Goal: Information Seeking & Learning: Learn about a topic

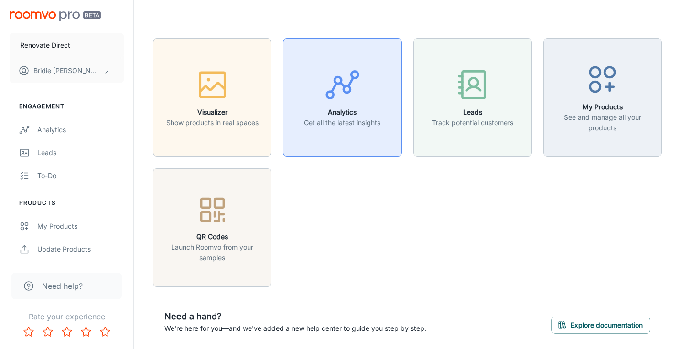
click at [310, 115] on h6 "Analytics" at bounding box center [342, 112] width 76 height 11
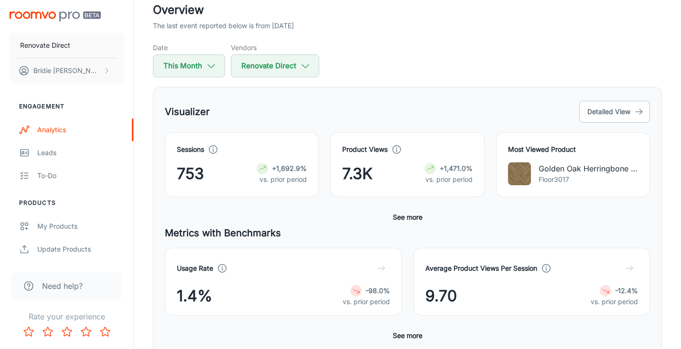
scroll to position [67, 0]
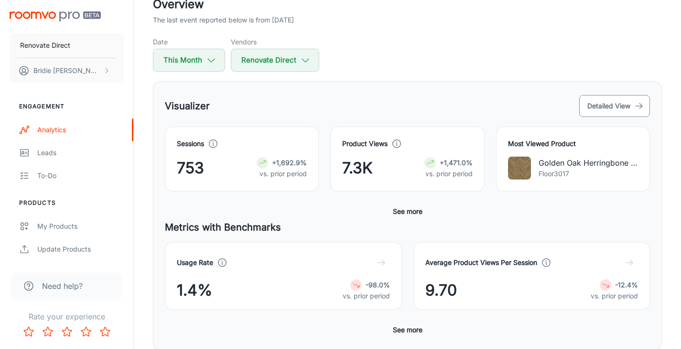
click at [618, 100] on button "Detailed View" at bounding box center [614, 106] width 71 height 22
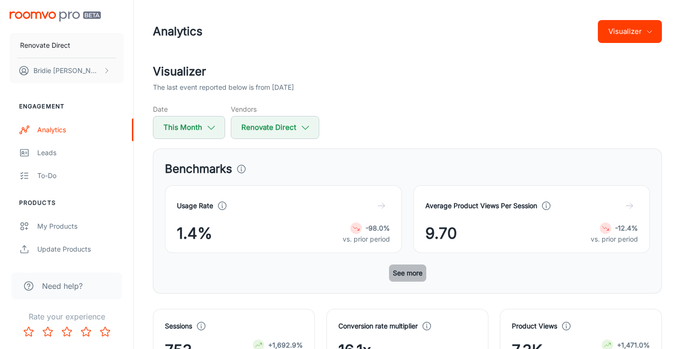
click at [400, 271] on button "See more" at bounding box center [407, 273] width 37 height 17
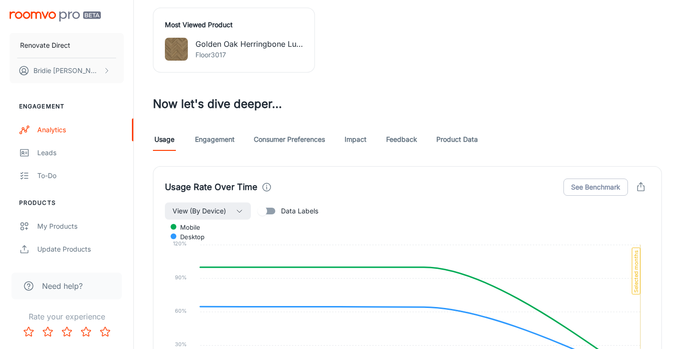
scroll to position [441, 0]
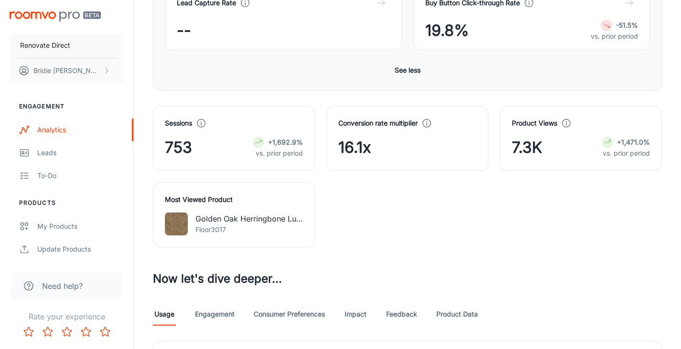
click at [438, 238] on div "Sessions 753 +1,692.9% vs. prior period Conversion rate multiplier 16.1x Produc…" at bounding box center [401, 171] width 521 height 153
click at [405, 315] on link "Feedback" at bounding box center [401, 314] width 31 height 23
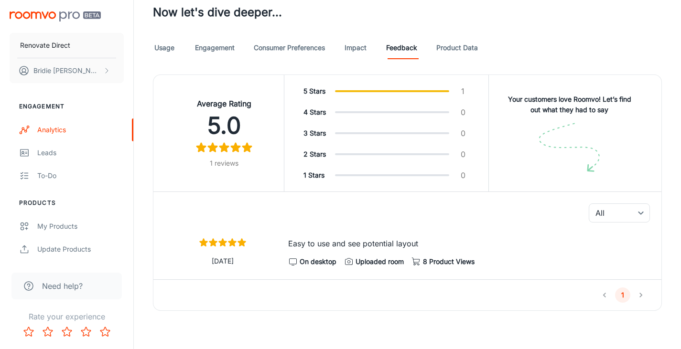
scroll to position [708, 0]
click at [459, 47] on link "Product Data" at bounding box center [457, 47] width 42 height 23
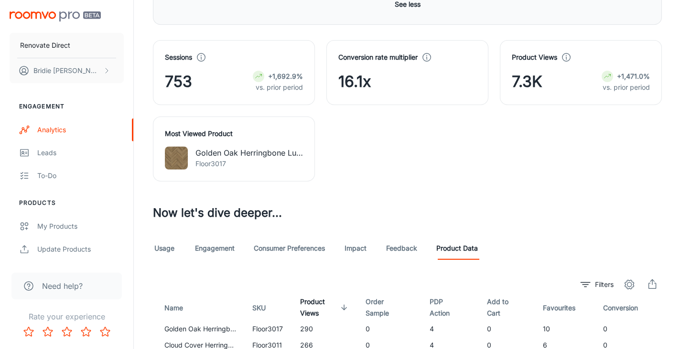
scroll to position [507, 0]
drag, startPoint x: 401, startPoint y: 150, endPoint x: 378, endPoint y: 145, distance: 23.4
click at [378, 145] on div "Sessions 753 +1,692.9% vs. prior period Conversion rate multiplier 16.1x Produc…" at bounding box center [401, 105] width 521 height 153
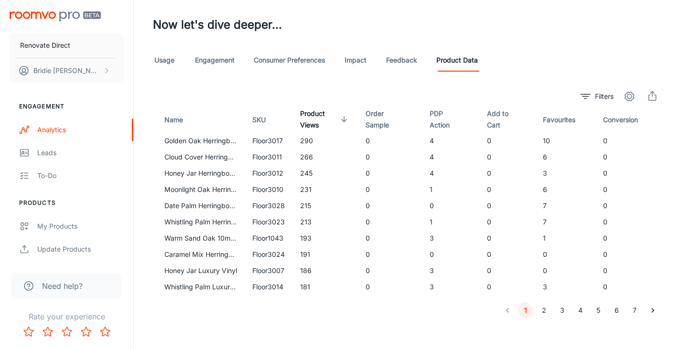
scroll to position [703, 0]
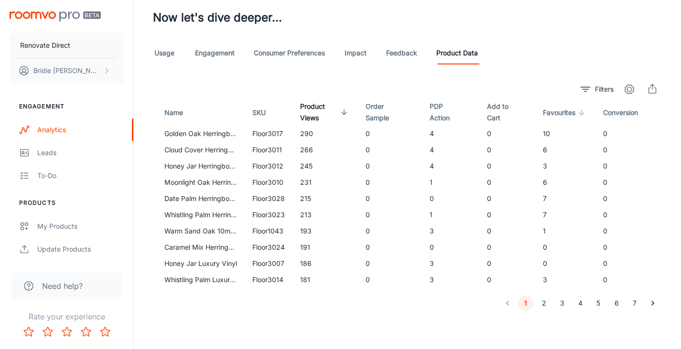
click at [556, 112] on span "Favourites" at bounding box center [565, 112] width 45 height 11
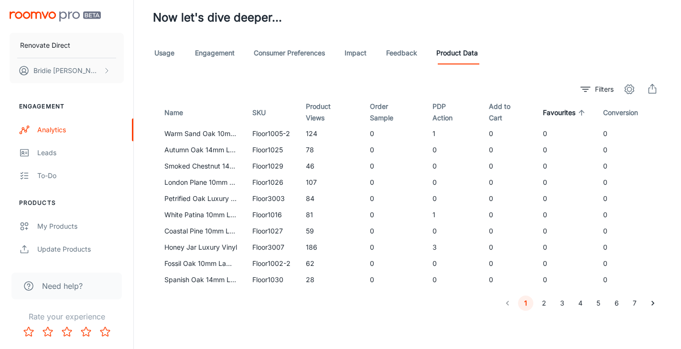
click at [556, 112] on span "Favourites" at bounding box center [565, 112] width 45 height 11
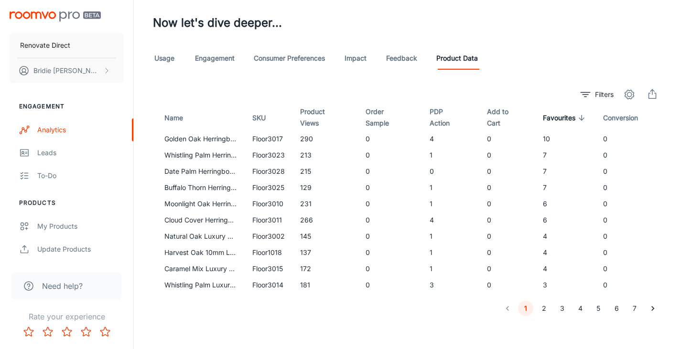
scroll to position [698, 0]
click at [437, 117] on span "PDP Action" at bounding box center [451, 117] width 42 height 23
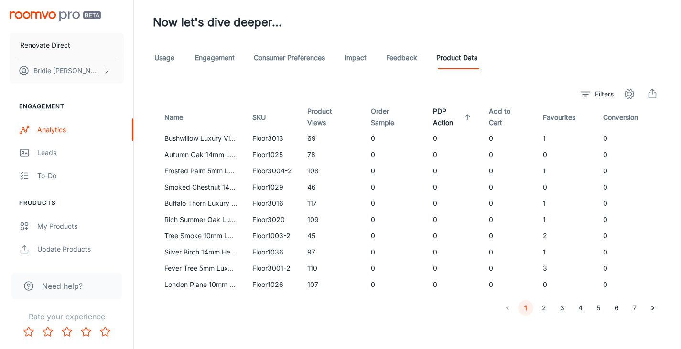
click at [437, 117] on span "PDP Action" at bounding box center [453, 117] width 41 height 23
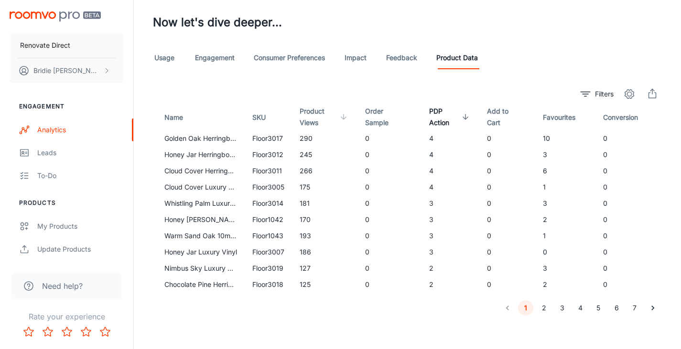
click at [310, 115] on span "Product Views" at bounding box center [325, 117] width 50 height 23
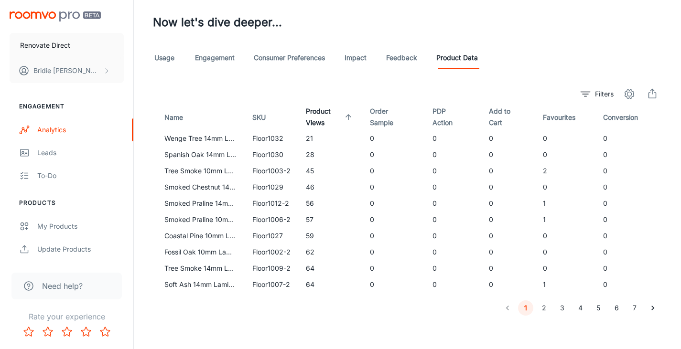
click at [349, 121] on icon at bounding box center [348, 117] width 9 height 9
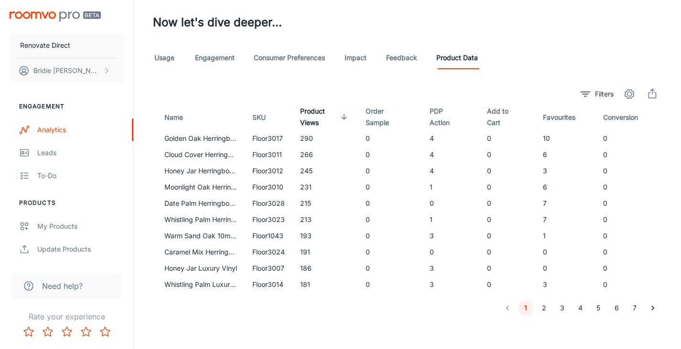
click at [349, 121] on span "Product Views" at bounding box center [325, 117] width 50 height 23
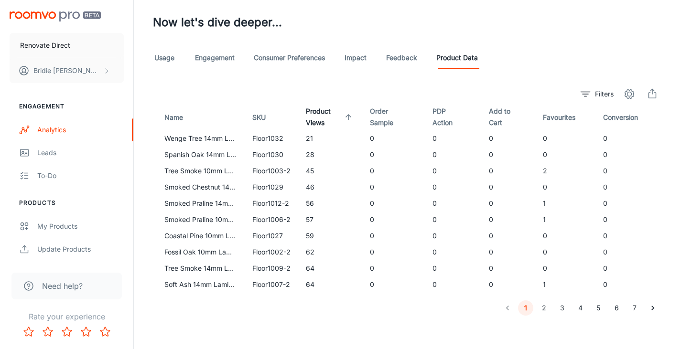
click at [349, 124] on span "Product Views" at bounding box center [330, 117] width 49 height 23
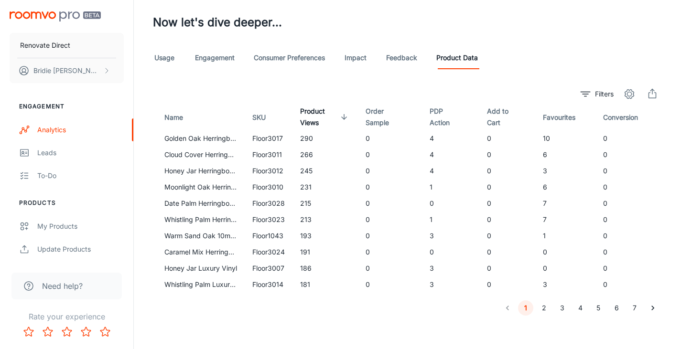
scroll to position [665, 0]
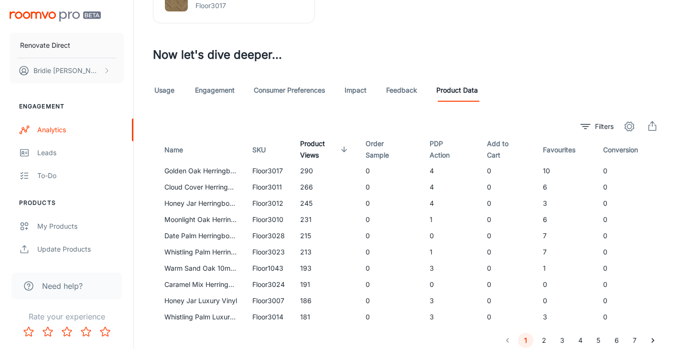
drag, startPoint x: 345, startPoint y: 119, endPoint x: 379, endPoint y: 65, distance: 64.2
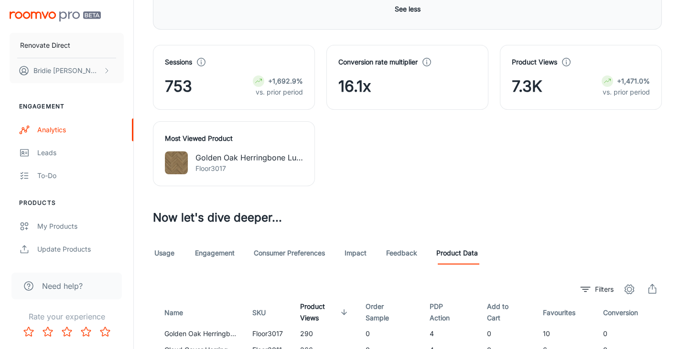
scroll to position [504, 0]
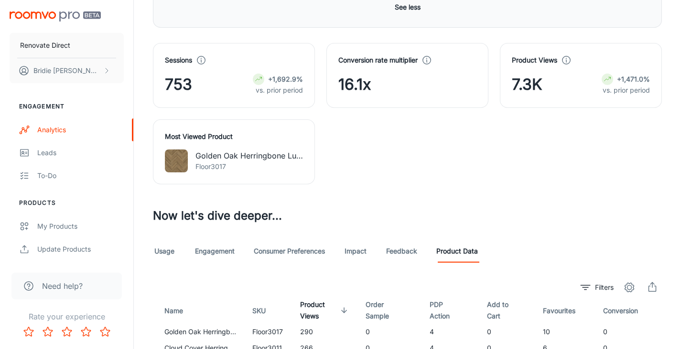
click at [337, 161] on div "Sessions 753 +1,692.9% vs. prior period Conversion rate multiplier 16.1x Produc…" at bounding box center [401, 108] width 521 height 153
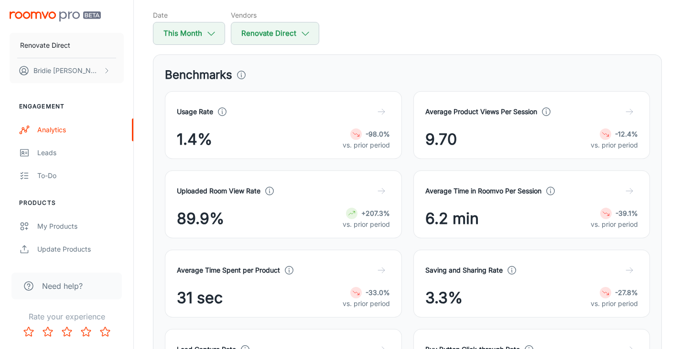
scroll to position [0, 0]
